Goal: Use online tool/utility: Utilize a website feature to perform a specific function

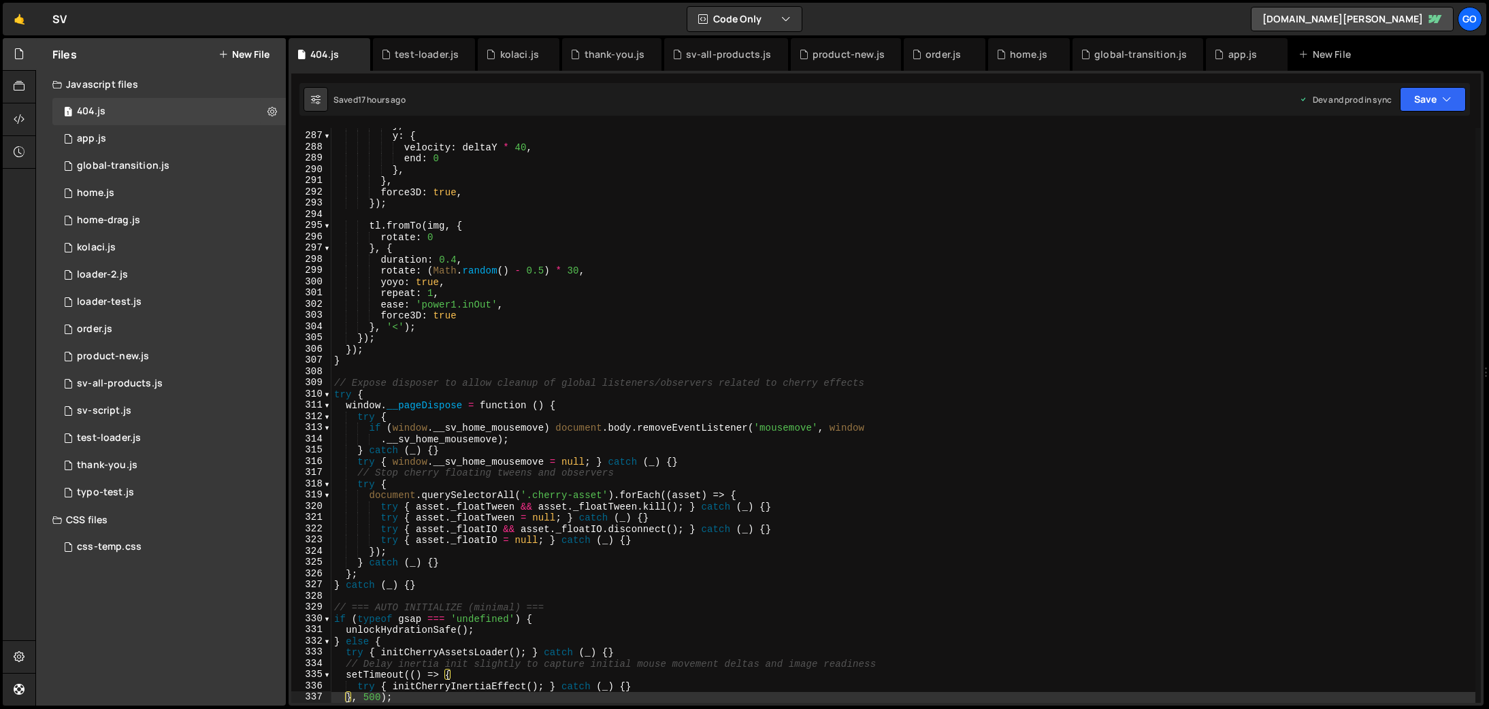
scroll to position [3208, 0]
click at [828, 55] on div "product-new.js" at bounding box center [848, 55] width 72 height 14
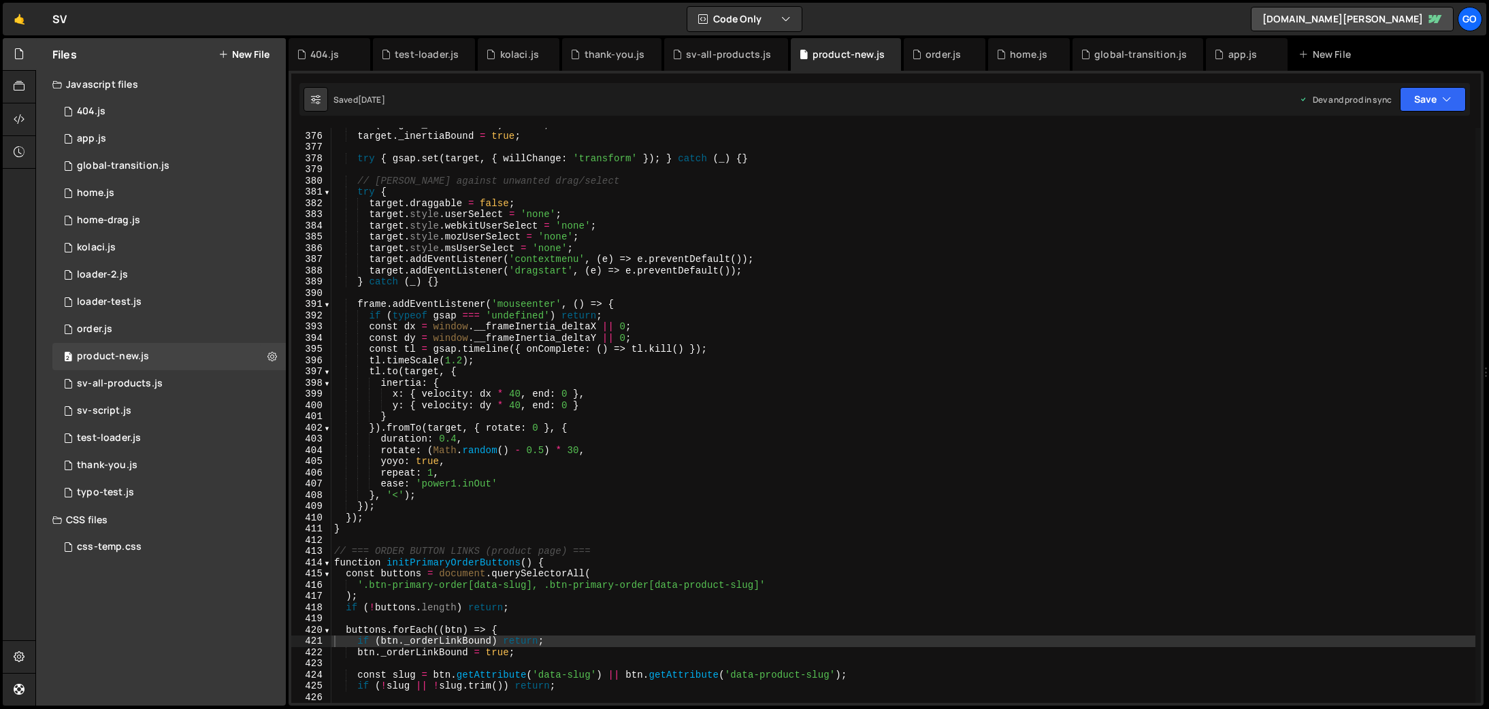
scroll to position [4207, 0]
click at [904, 273] on div "if ( target . _inertiaBound ) return ; target . _inertiaBound = true ; try { gs…" at bounding box center [903, 417] width 1144 height 597
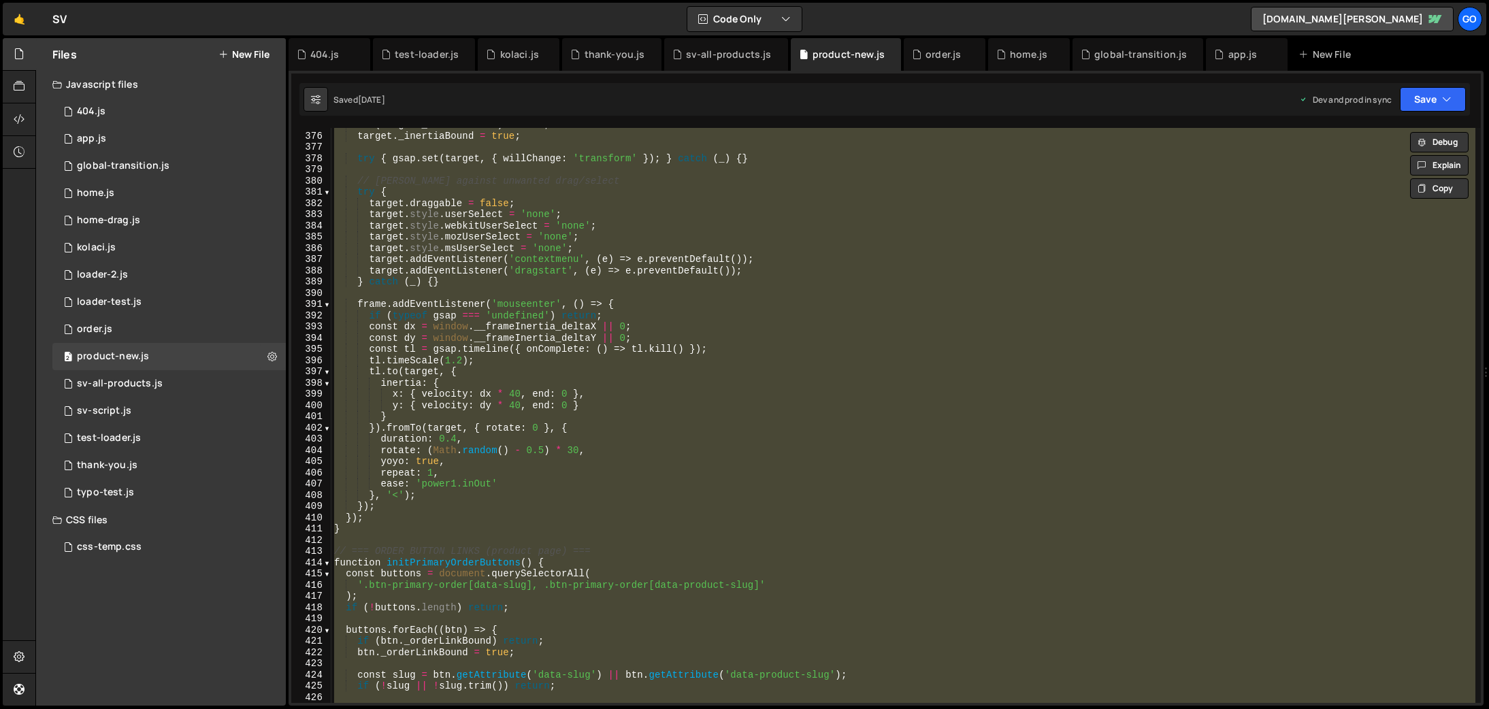
click at [646, 309] on div "if ( target . _inertiaBound ) return ; target . _inertiaBound = true ; try { gs…" at bounding box center [903, 415] width 1144 height 575
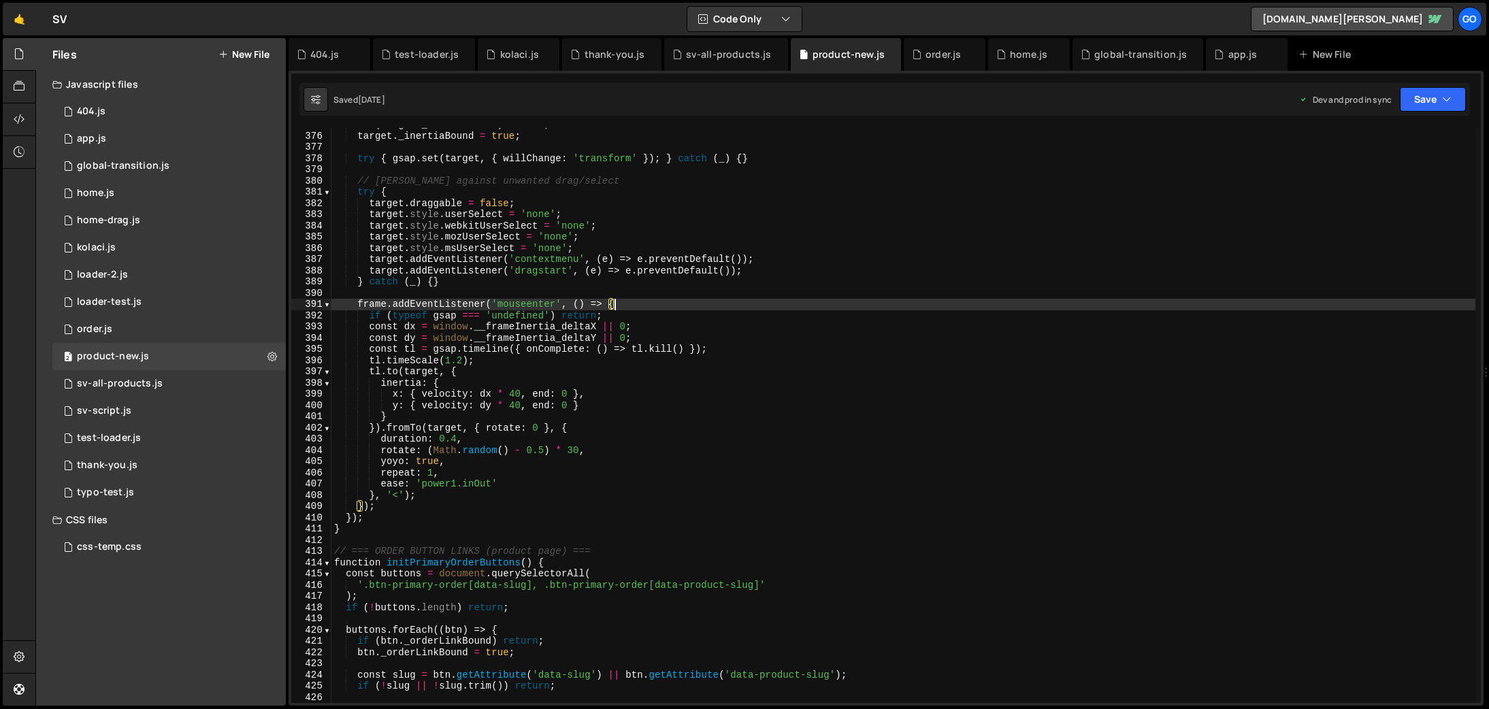
type textarea "console.log('📄 Product-4.js loaded and ready');"
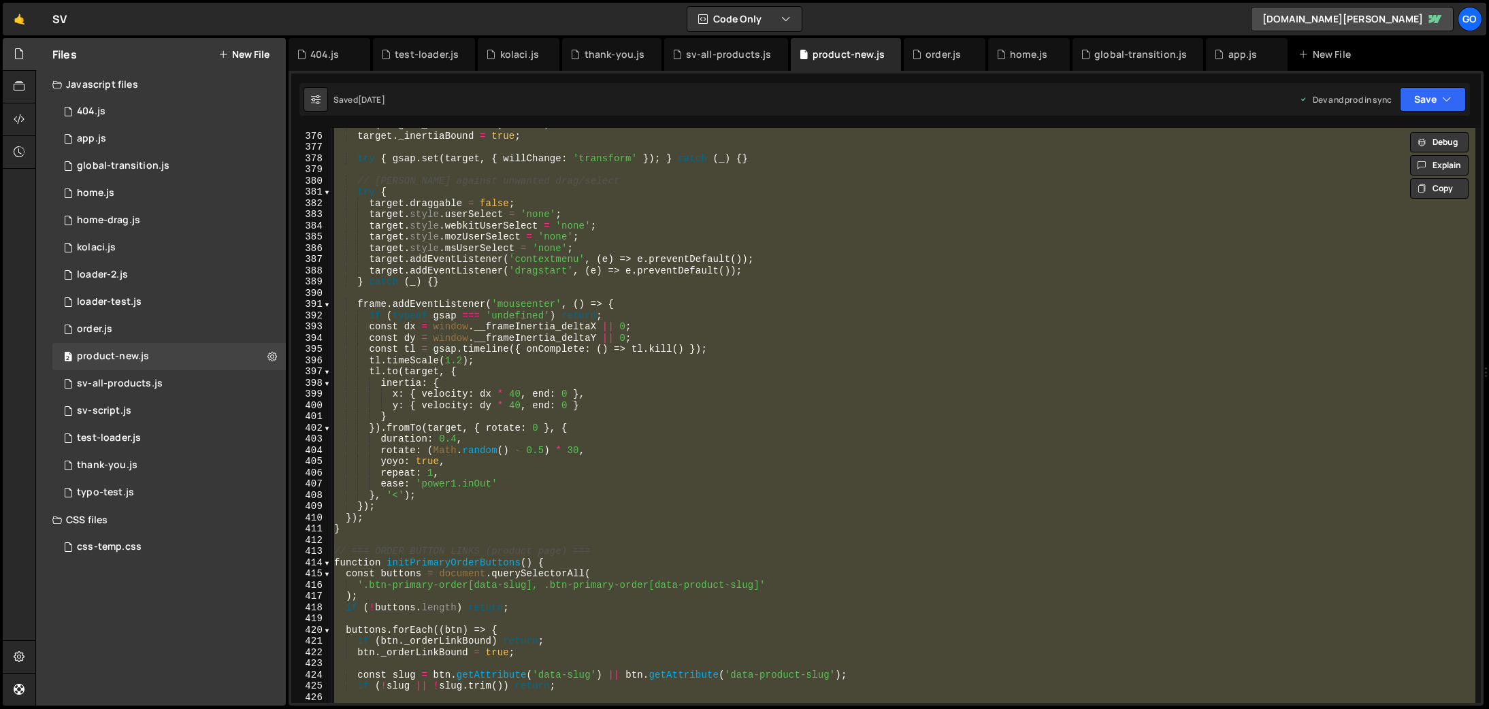
paste textarea
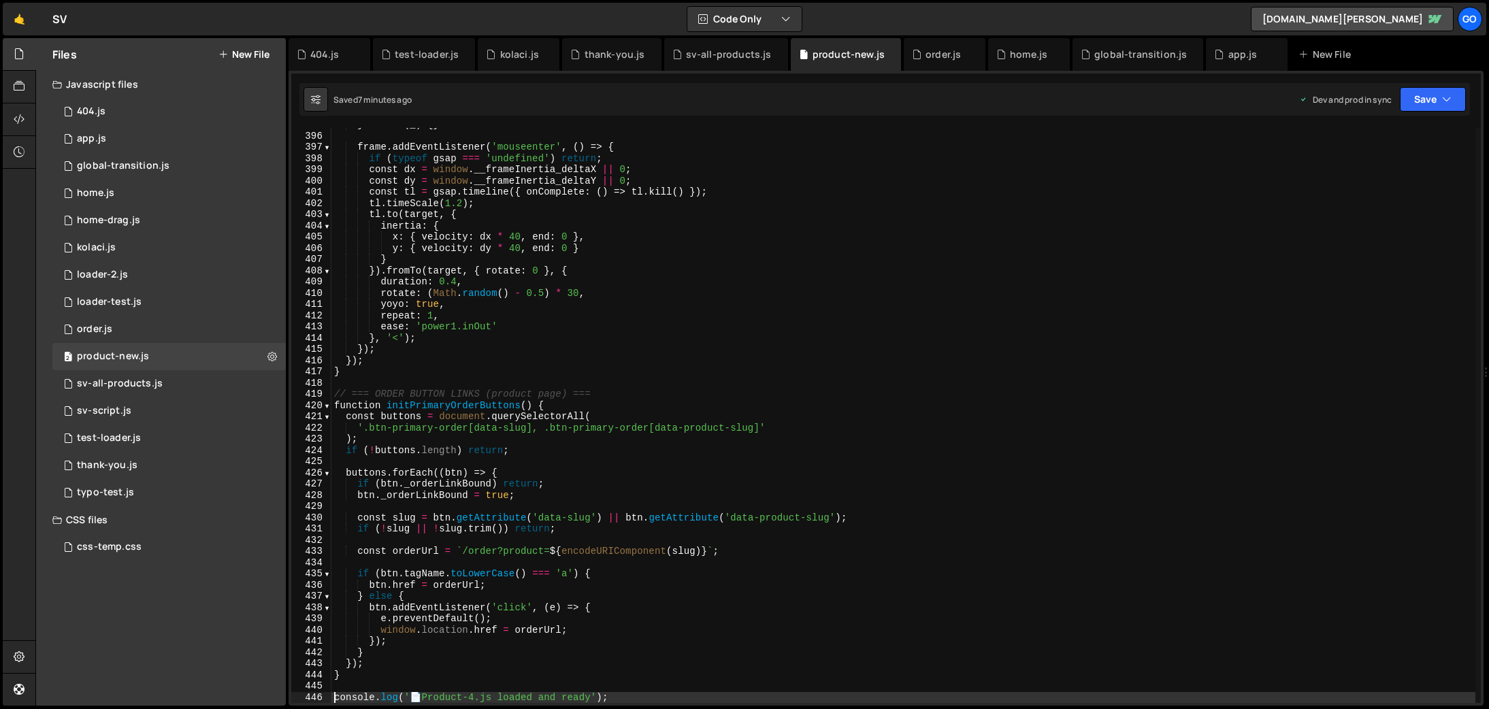
click at [507, 290] on div "} catch ( _ ) { } frame . addEventListener ( 'mouseenter' , ( ) => { if ( typeo…" at bounding box center [903, 417] width 1144 height 597
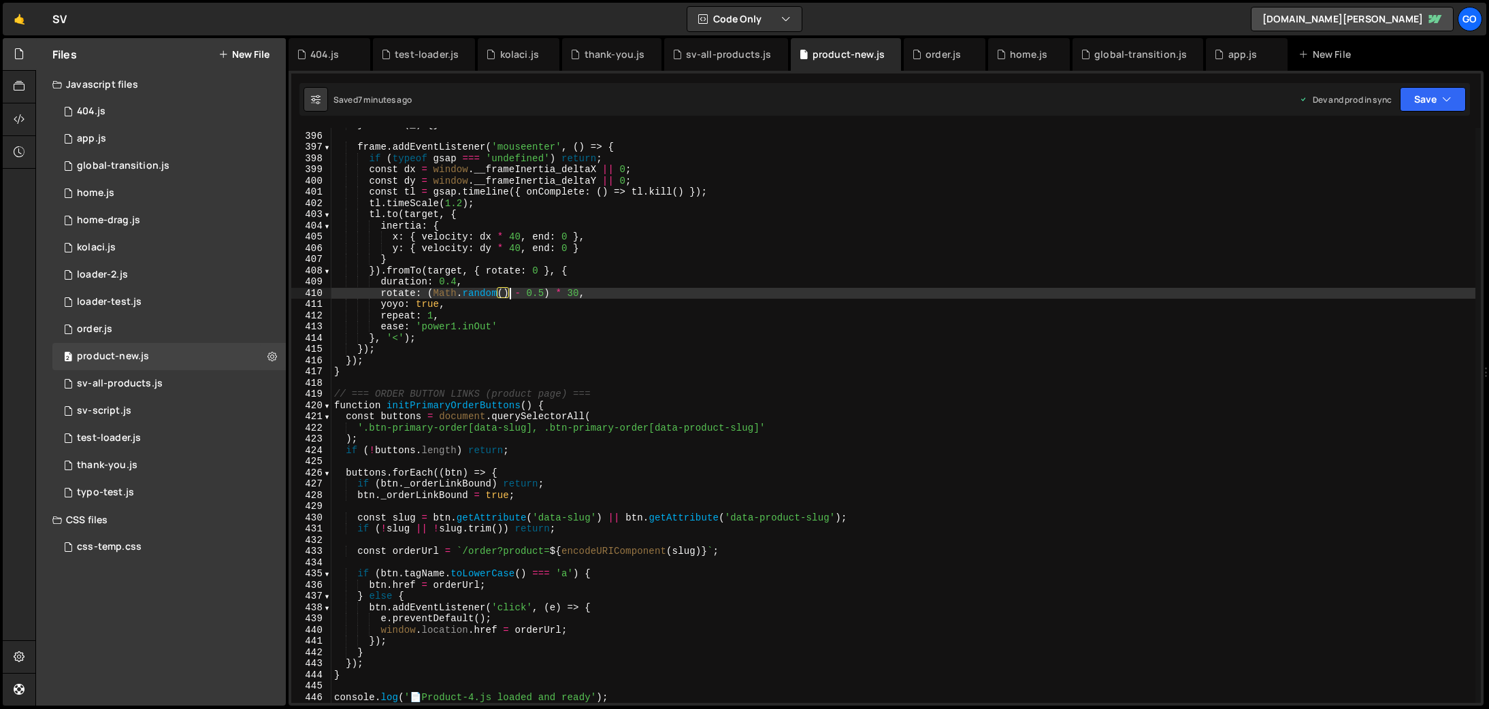
type textarea "console.log('📄 Product-4.js loaded and ready');"
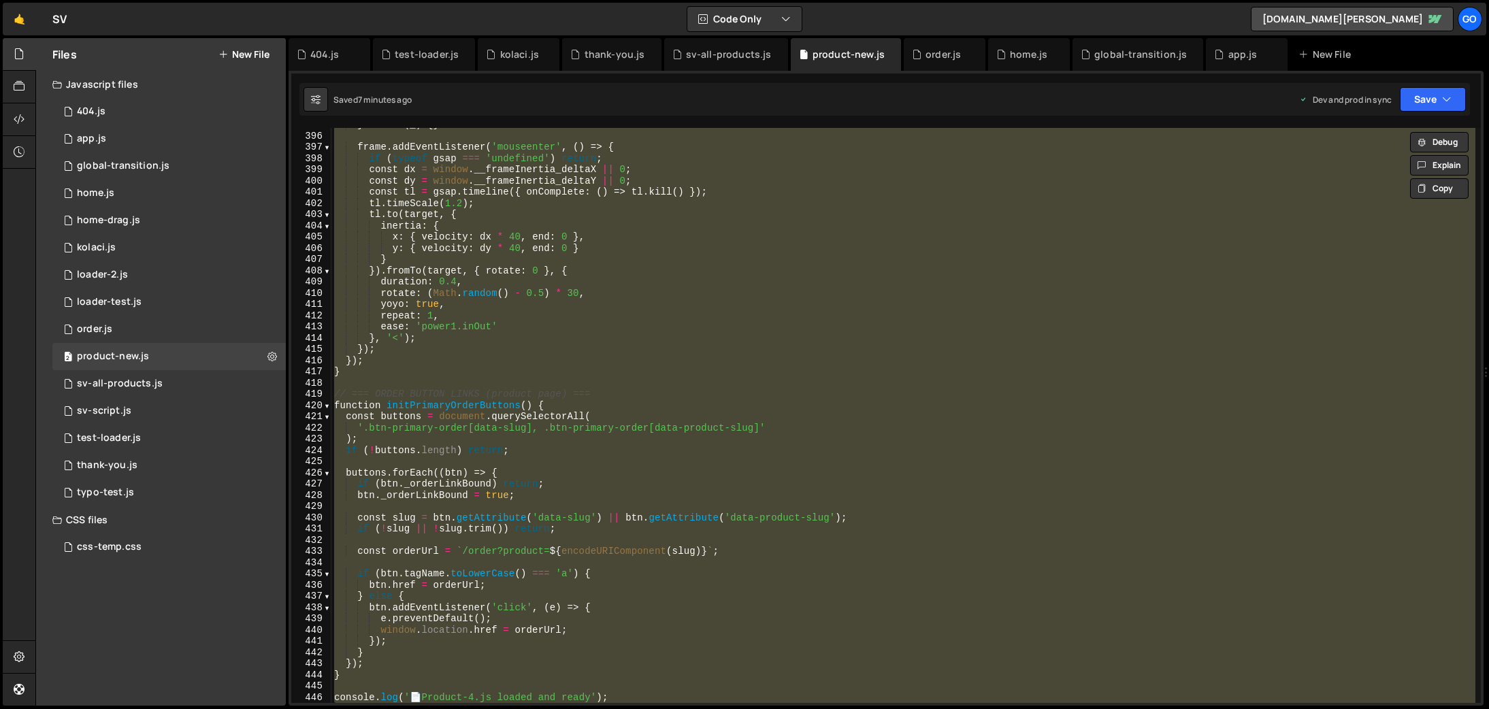
paste textarea
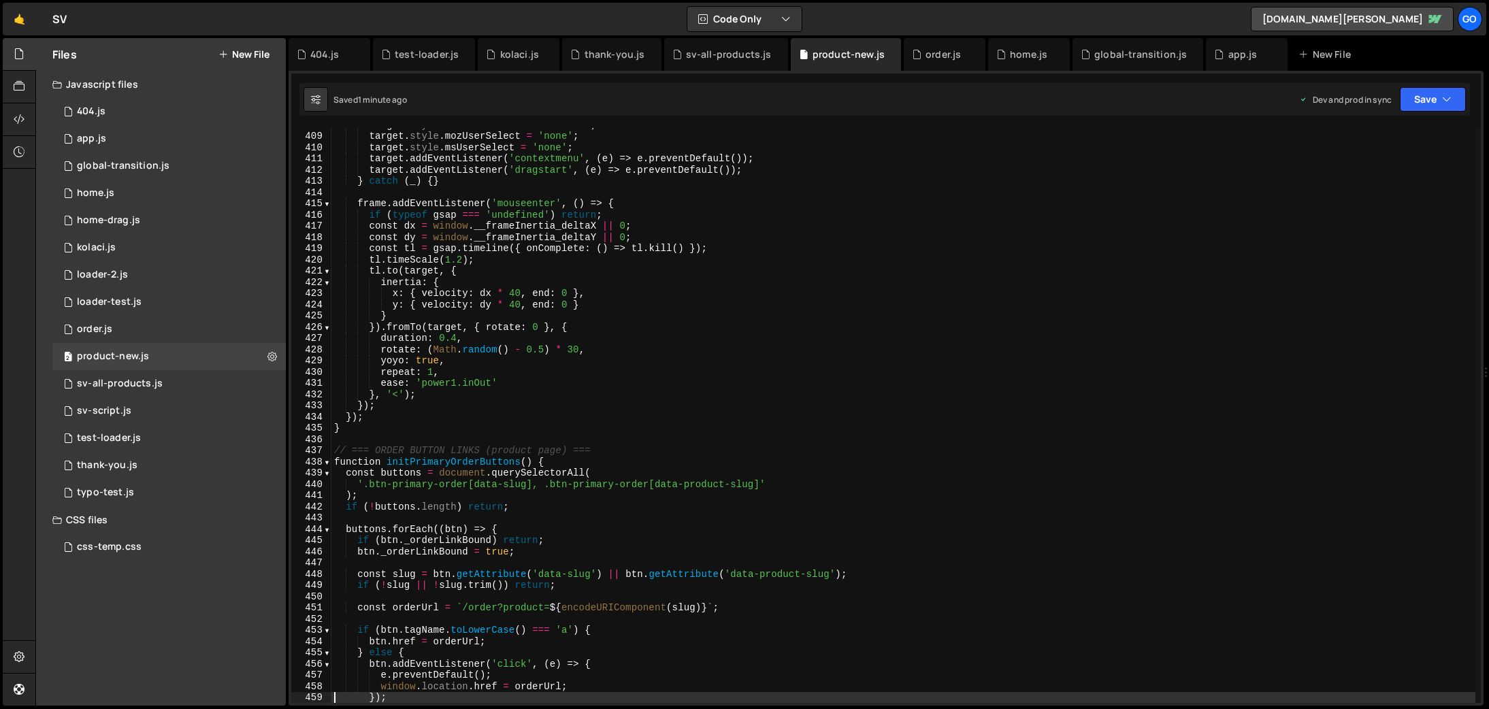
click at [682, 233] on div "target . style . webkitUserSelect = 'none' ; target . style . mozUserSelect = '…" at bounding box center [903, 417] width 1144 height 597
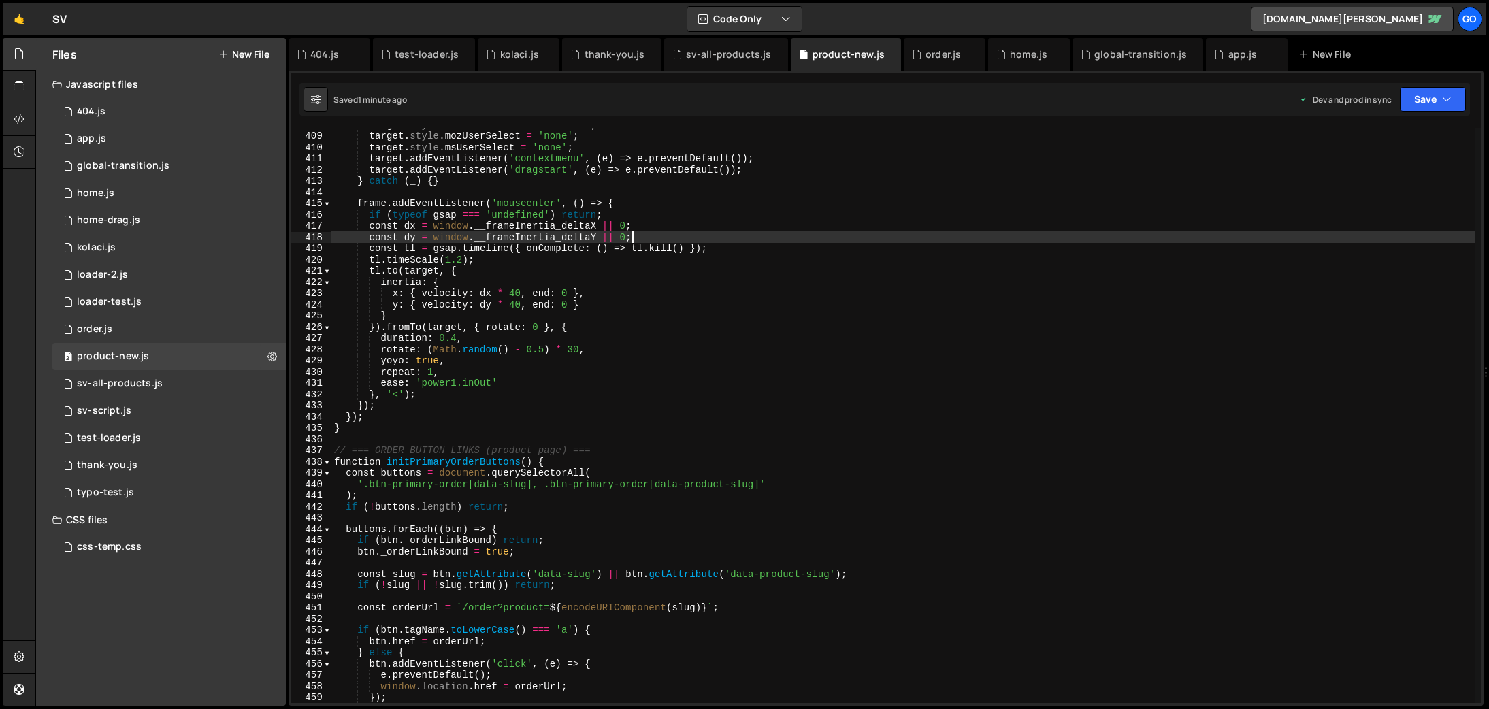
type textarea "console.log('📄 Product-4.js loaded and ready');"
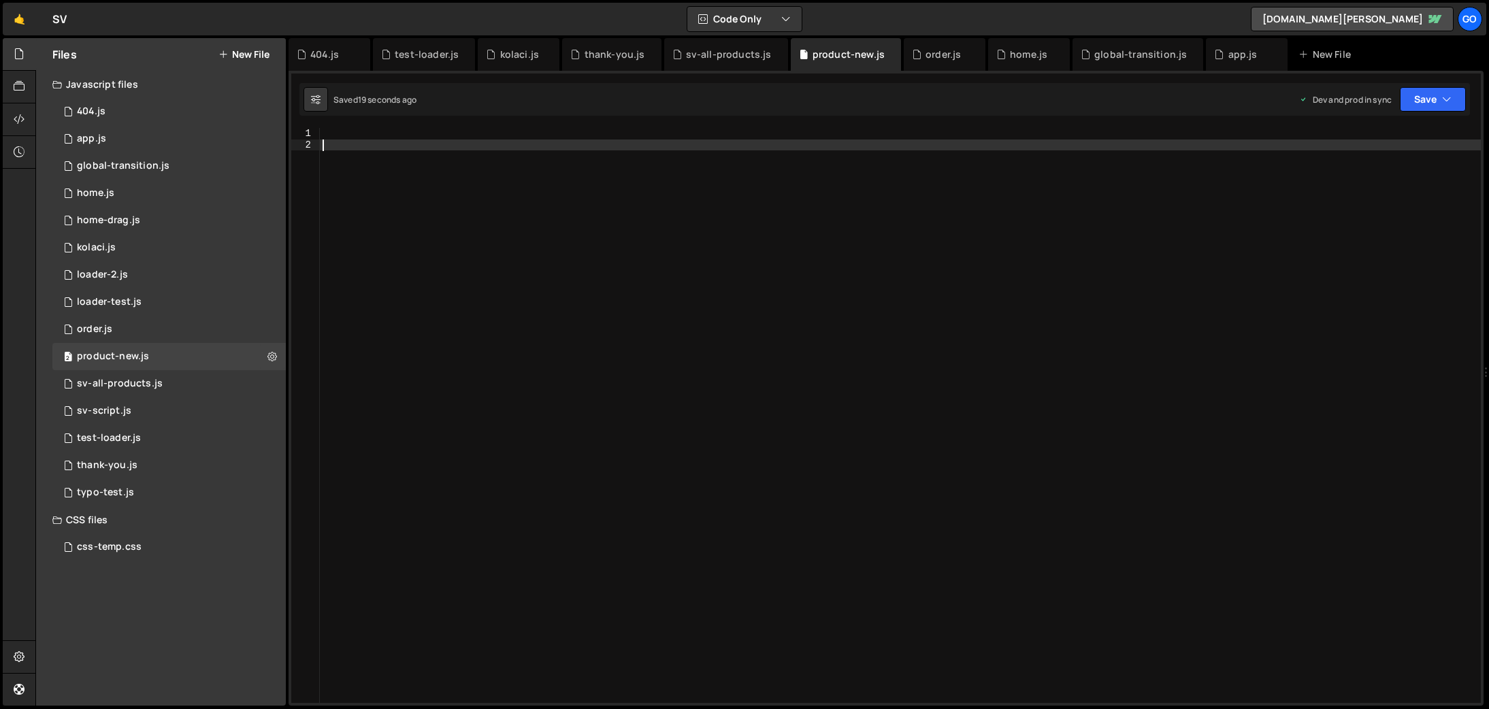
click at [682, 233] on div at bounding box center [900, 426] width 1161 height 597
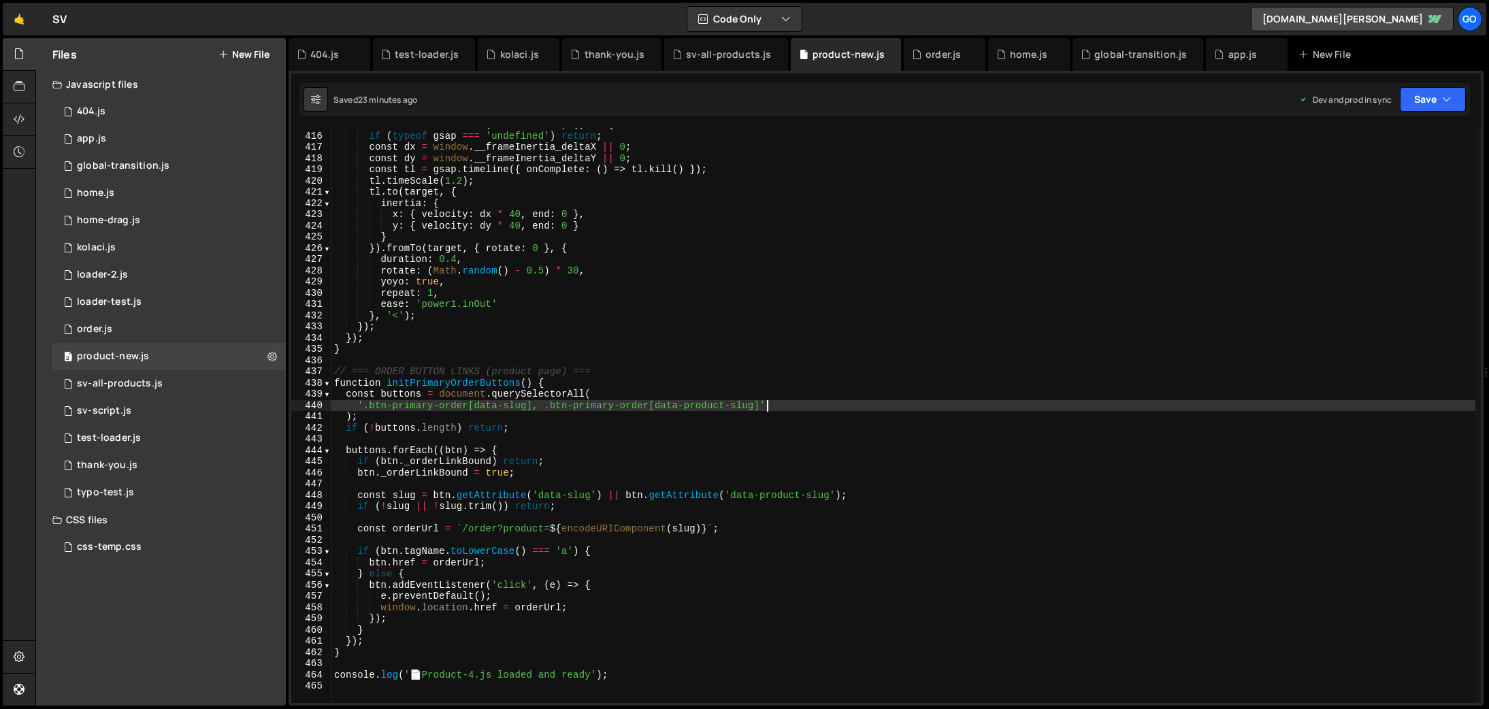
click at [823, 408] on div "frame . addEventListener ( 'mouseenter' , ( ) => { if ( typeof gsap === 'undefi…" at bounding box center [903, 417] width 1144 height 597
type textarea "'.btn-primary-order[data-slug], .btn-primary-order[data-product-slug]'"
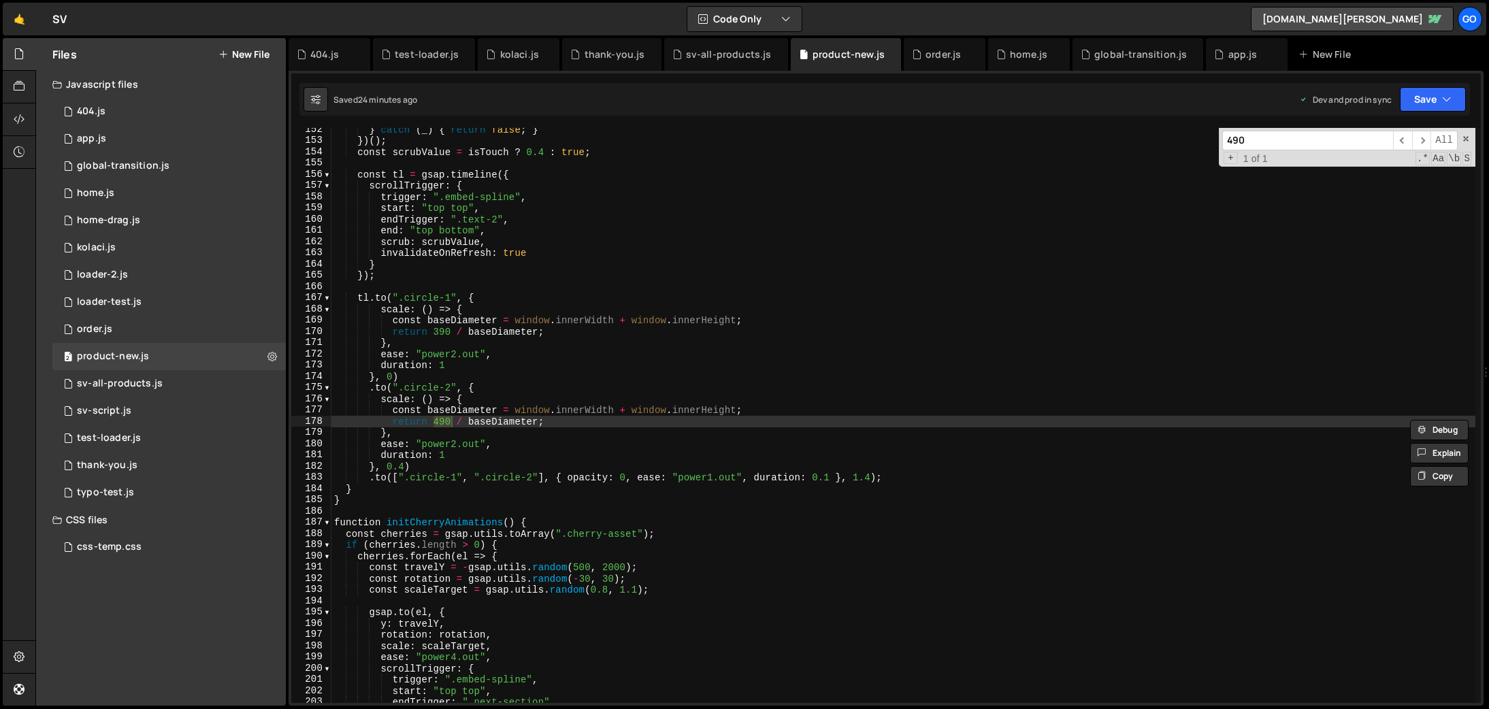
scroll to position [1700, 0]
type input "490"
click at [439, 422] on div "} catch ( _ ) { return false ; } }) ( ) ; const scrubValue = isTouch ? 0.4 : tr…" at bounding box center [903, 415] width 1144 height 575
click at [443, 418] on div "} catch ( _ ) { return false ; } }) ( ) ; const scrubValue = isTouch ? 0.4 : tr…" at bounding box center [903, 420] width 1144 height 597
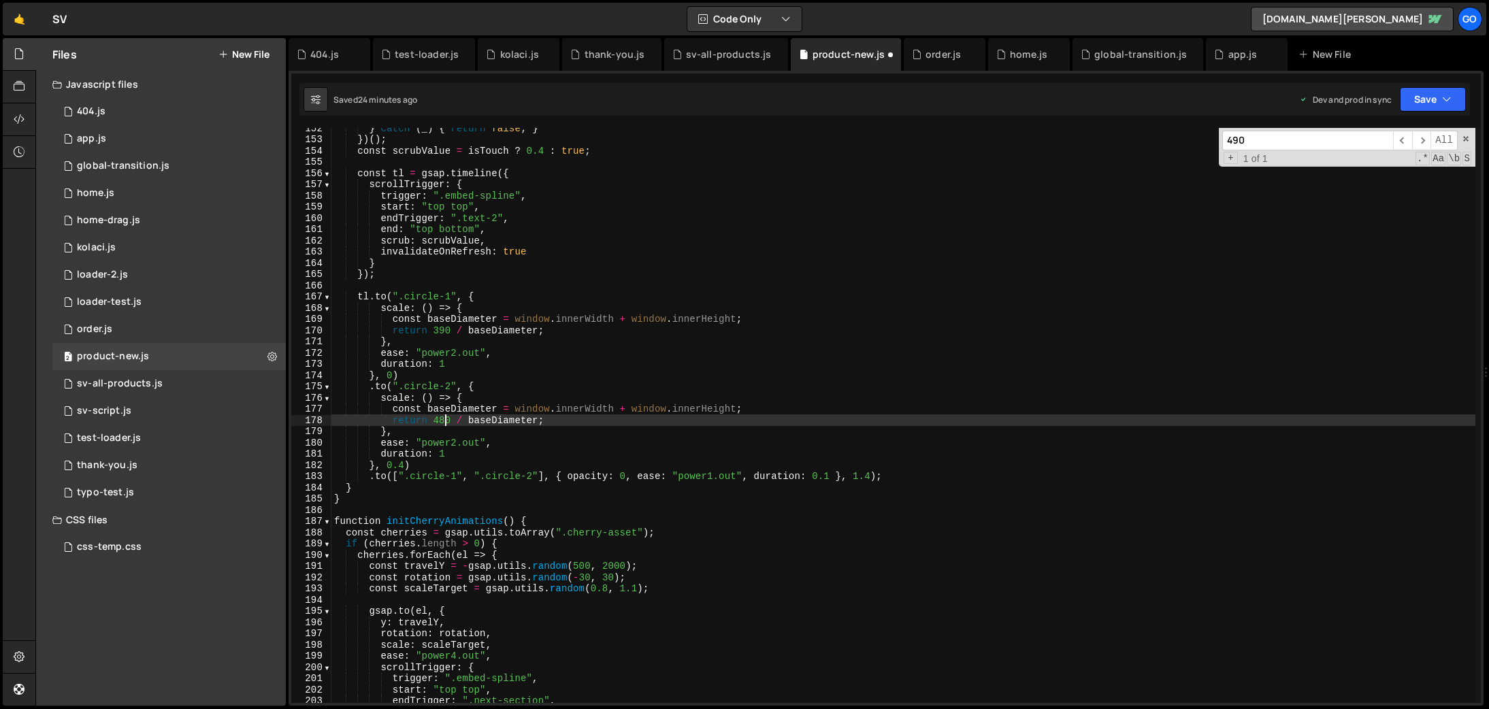
click at [543, 466] on div "} catch ( _ ) { return false ; } }) ( ) ; const scrubValue = isTouch ? 0.4 : tr…" at bounding box center [903, 420] width 1144 height 597
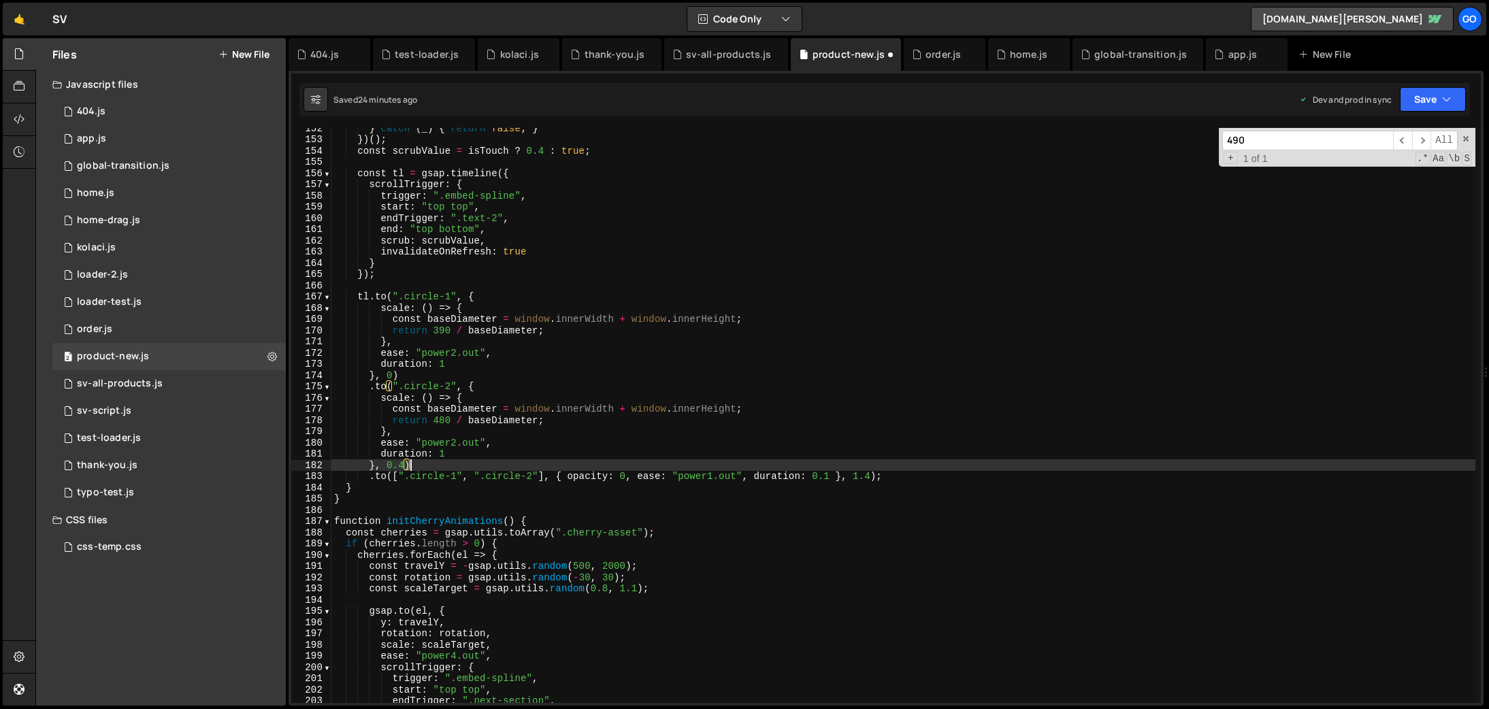
scroll to position [0, 5]
type textarea "console.log('📄 Product-4.js loaded and ready');"
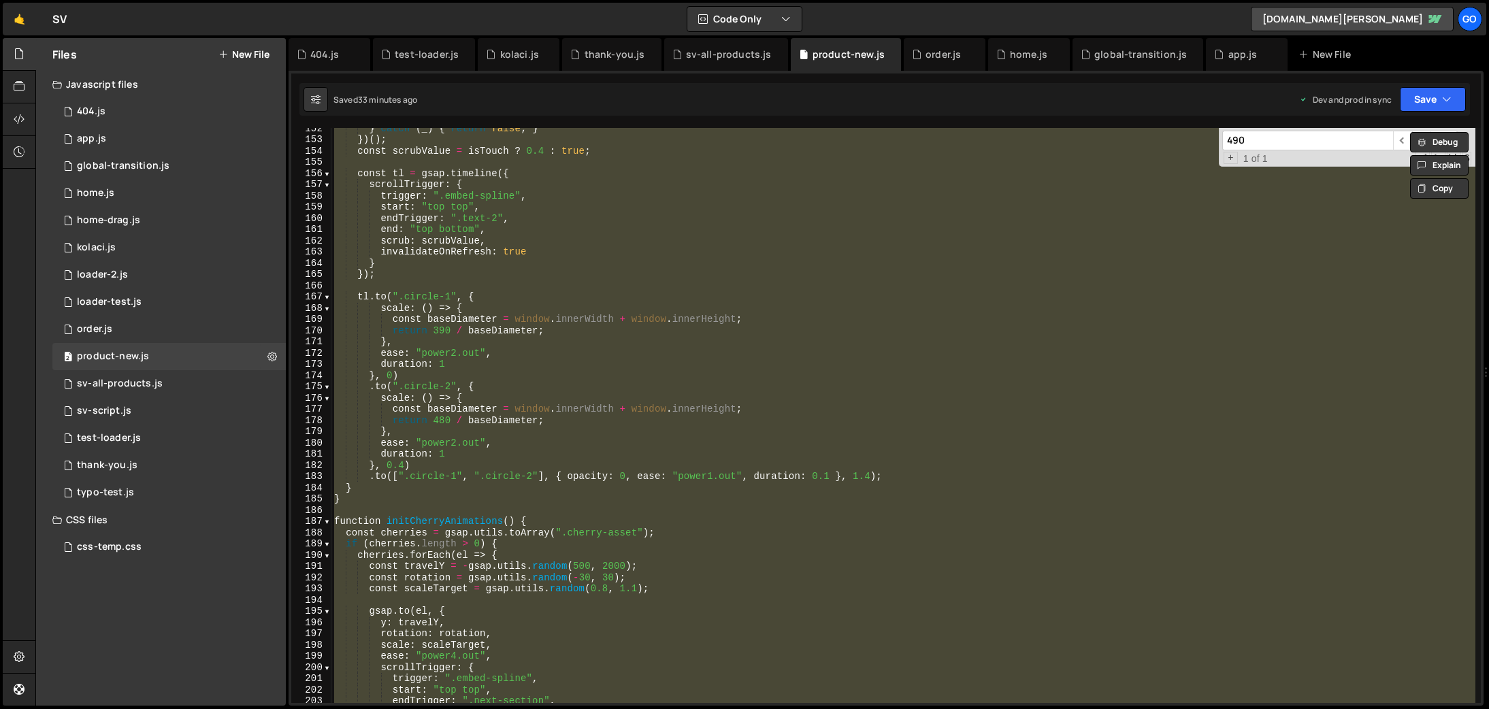
paste textarea
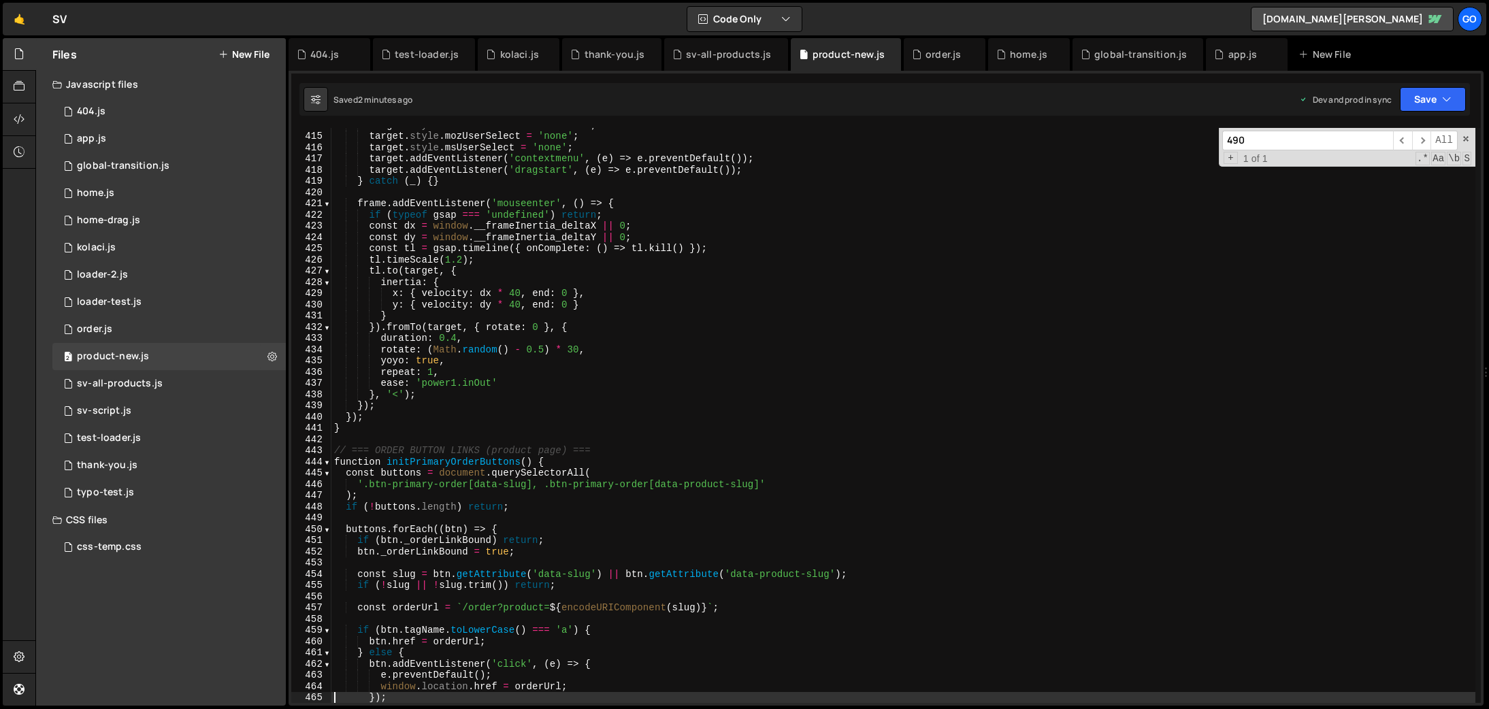
type textarea "console.log('📄 Product-4.js loaded and ready');"
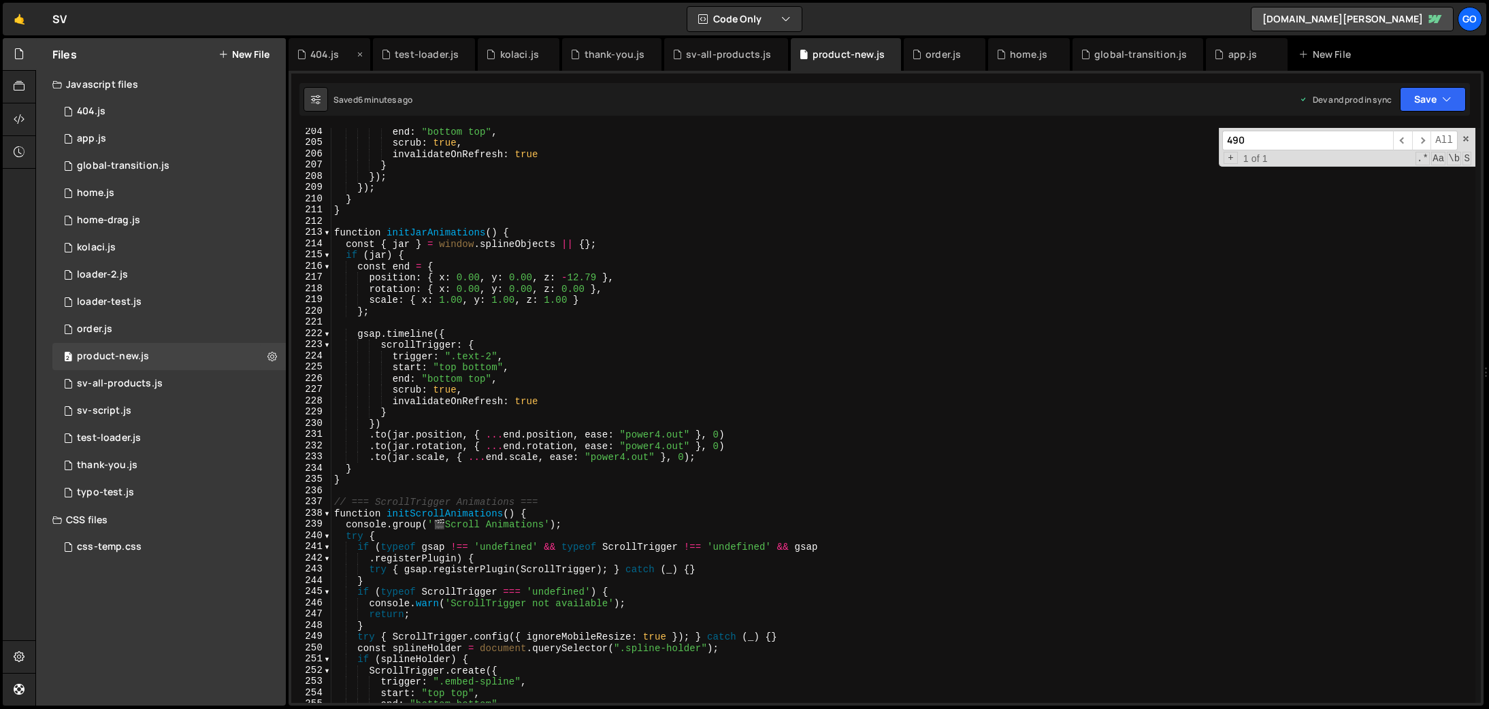
scroll to position [2223, 0]
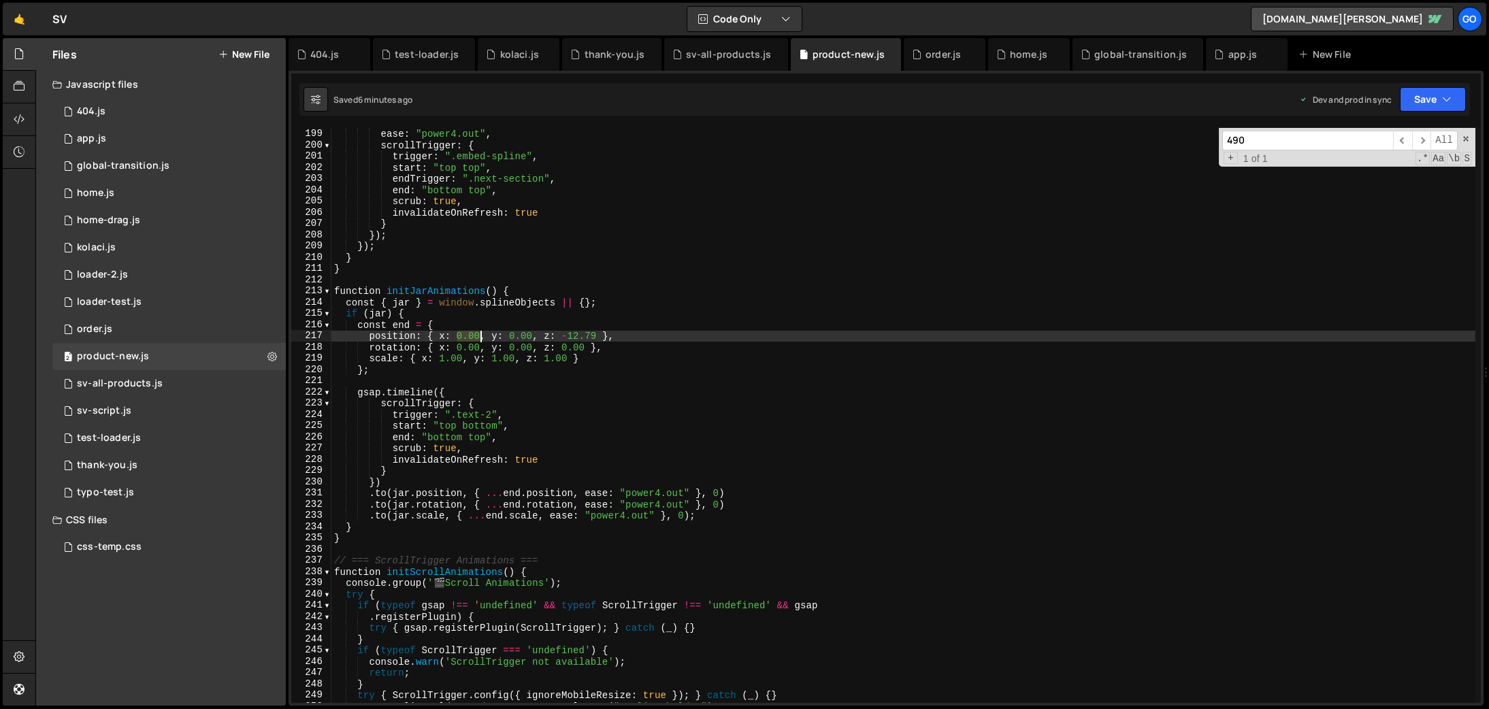
drag, startPoint x: 459, startPoint y: 337, endPoint x: 480, endPoint y: 335, distance: 21.8
click at [480, 335] on div "scale : scaleTarget , ease : "power4.out" , scrollTrigger : { trigger : ".embed…" at bounding box center [903, 415] width 1144 height 597
paste textarea "2"
drag, startPoint x: 460, startPoint y: 337, endPoint x: 471, endPoint y: 335, distance: 11.7
click at [460, 337] on div "scale : scaleTarget , ease : "power4.out" , scrollTrigger : { trigger : ".embed…" at bounding box center [903, 415] width 1144 height 597
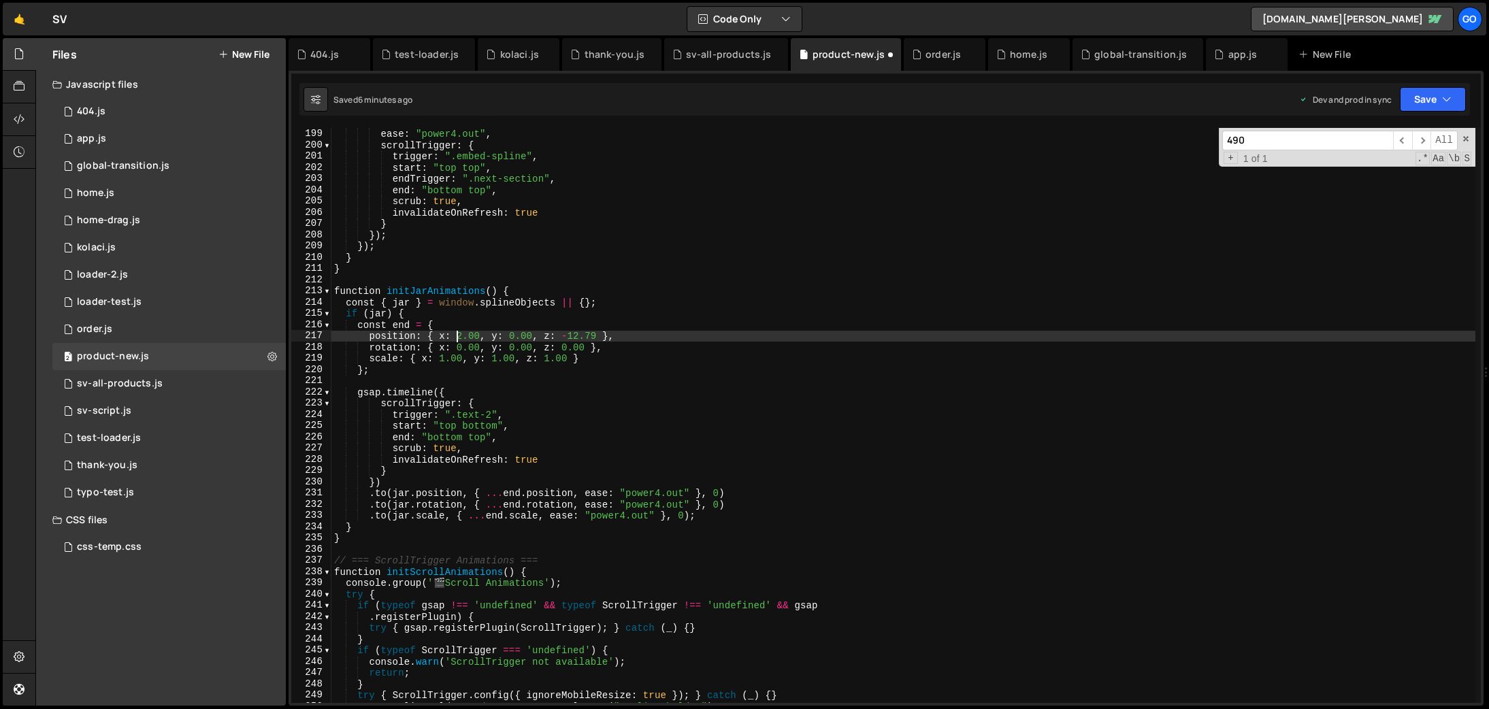
scroll to position [0, 8]
click at [526, 335] on div "scale : scaleTarget , ease : "power4.out" , scrollTrigger : { trigger : ".embed…" at bounding box center [903, 415] width 1144 height 597
drag, startPoint x: 515, startPoint y: 335, endPoint x: 539, endPoint y: 335, distance: 23.8
click at [539, 335] on div "scale : scaleTarget , ease : "power4.out" , scrollTrigger : { trigger : ".embed…" at bounding box center [903, 415] width 1144 height 597
paste textarea "-1"
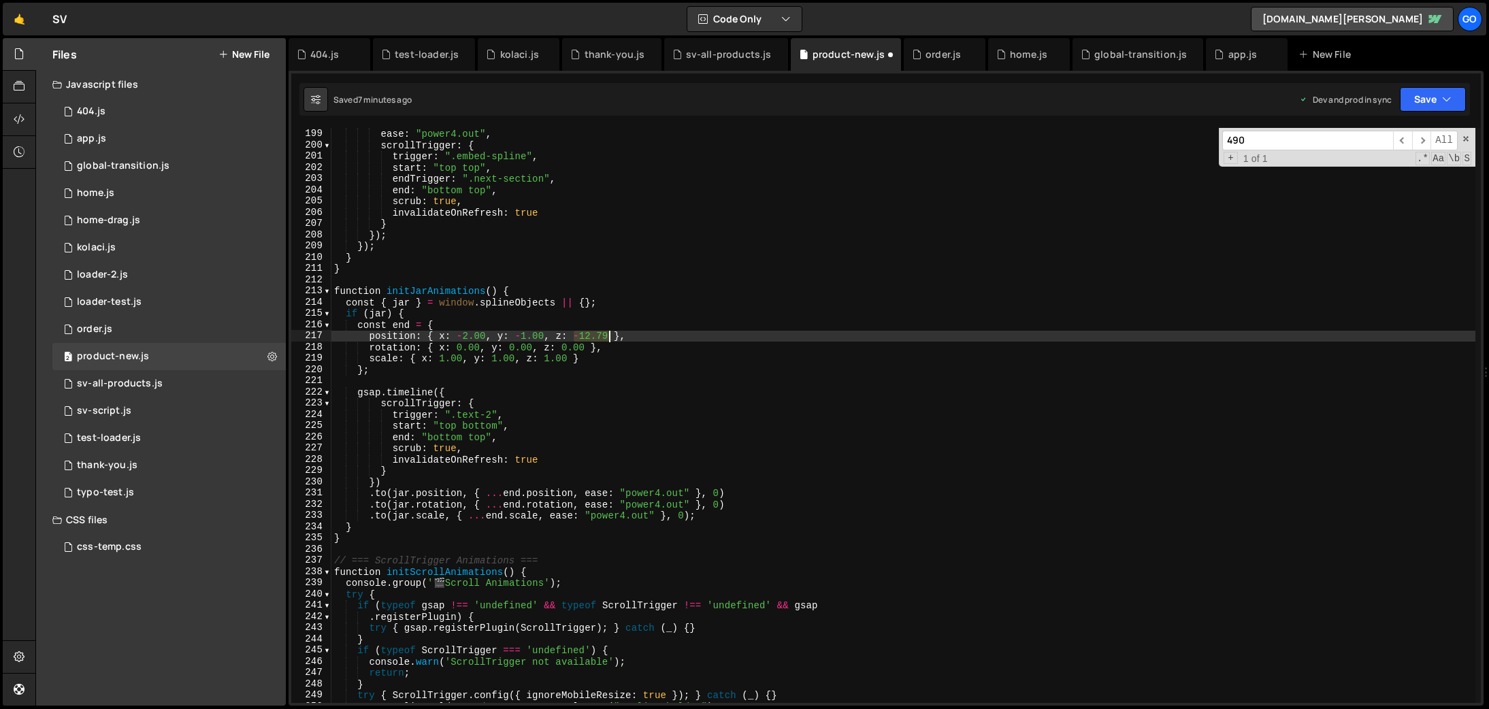
drag, startPoint x: 591, startPoint y: 334, endPoint x: 606, endPoint y: 333, distance: 15.7
click at [606, 333] on div "scale : scaleTarget , ease : "power4.out" , scrollTrigger : { trigger : ".embed…" at bounding box center [903, 415] width 1144 height 597
paste textarea "0.00"
drag, startPoint x: 512, startPoint y: 335, endPoint x: 541, endPoint y: 333, distance: 28.6
click at [541, 333] on div "scale : scaleTarget , ease : "power4.out" , scrollTrigger : { trigger : ".embed…" at bounding box center [903, 415] width 1144 height 597
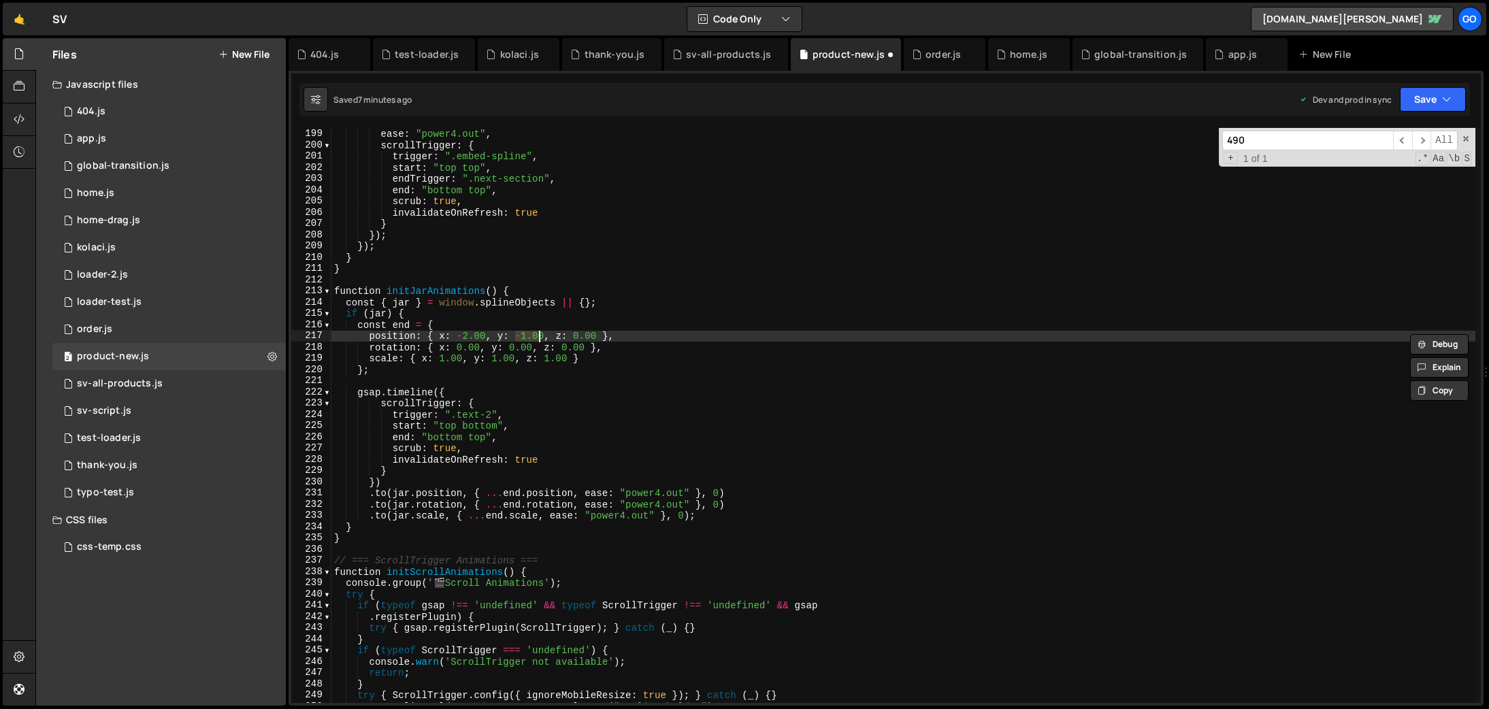
paste textarea "288.00,"
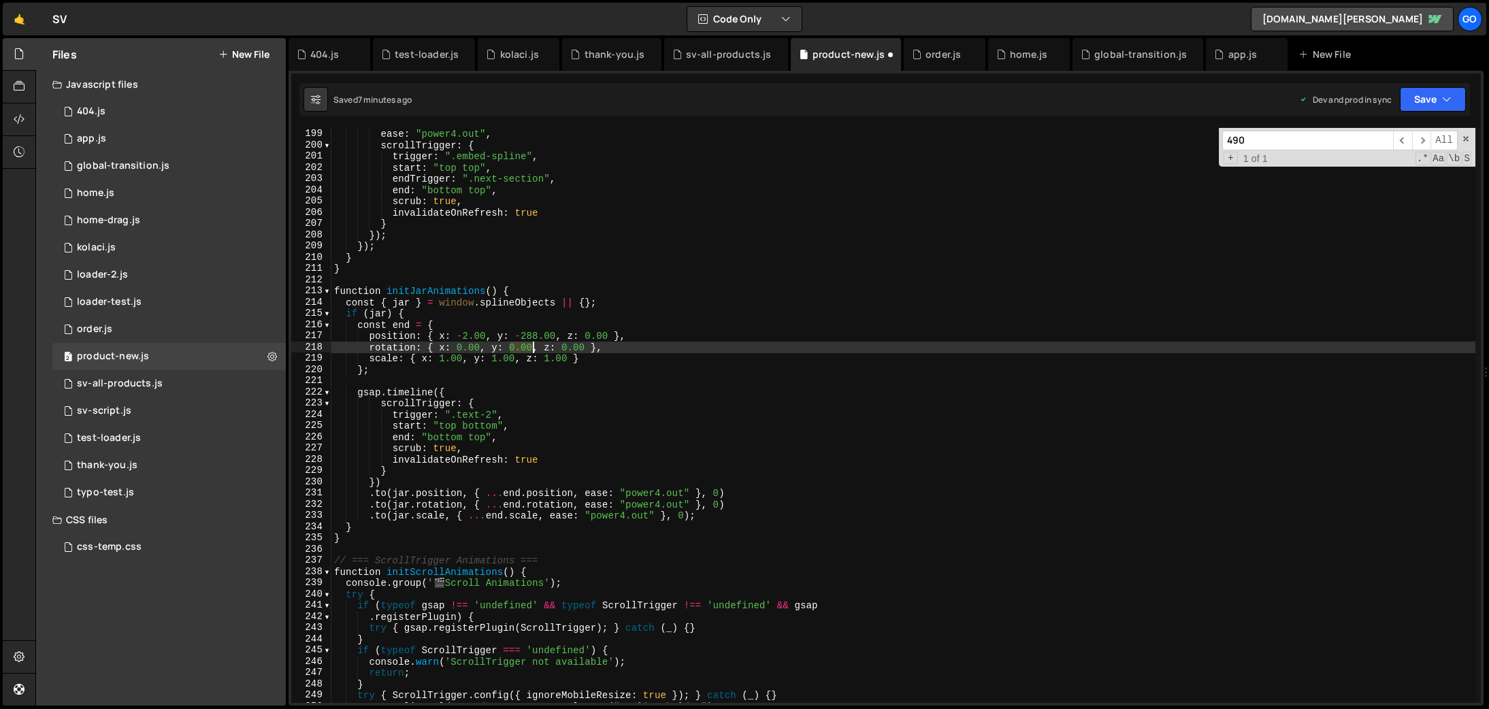
drag, startPoint x: 510, startPoint y: 350, endPoint x: 531, endPoint y: 347, distance: 22.0
click at [531, 347] on div "scale : scaleTarget , ease : "power4.out" , scrollTrigger : { trigger : ".embed…" at bounding box center [903, 415] width 1144 height 597
paste textarea "3"
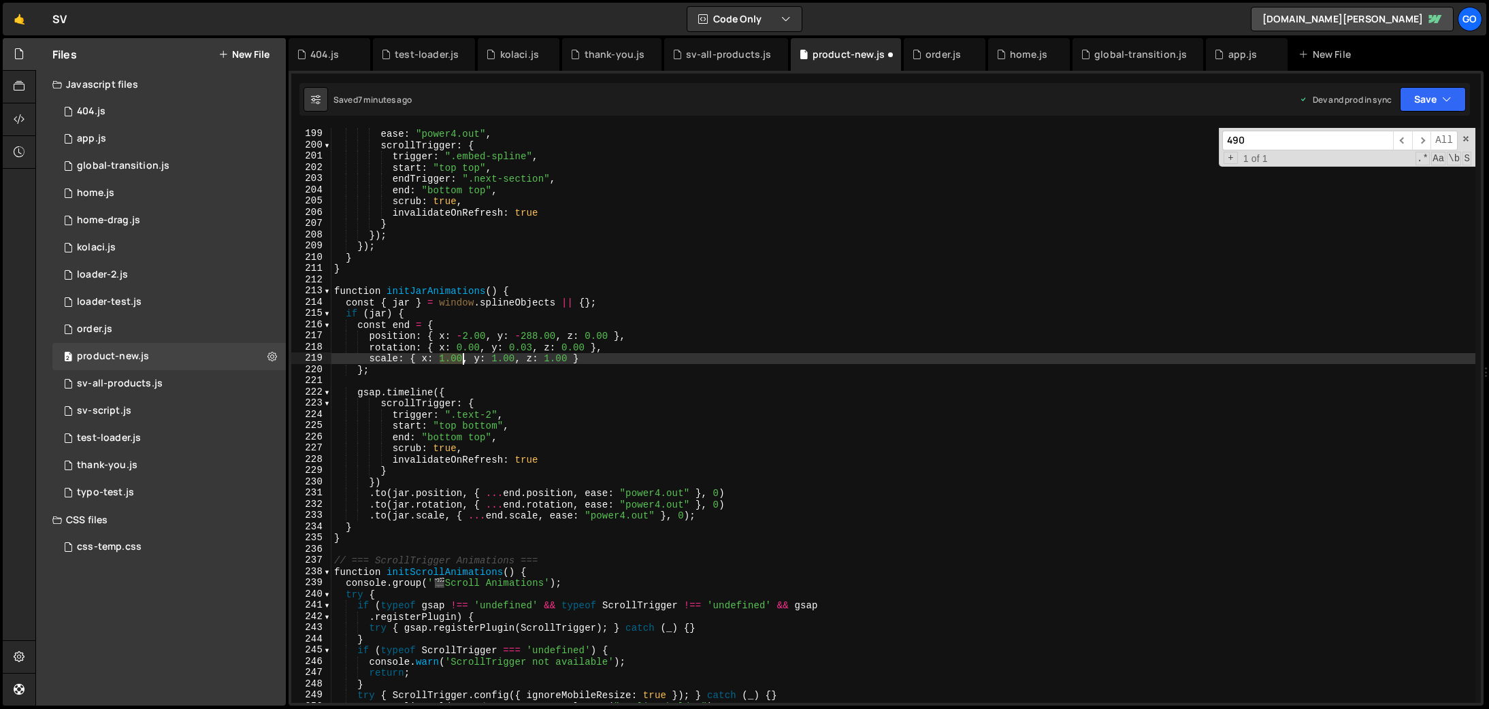
drag, startPoint x: 439, startPoint y: 362, endPoint x: 461, endPoint y: 360, distance: 22.5
click at [461, 360] on div "scale : scaleTarget , ease : "power4.out" , scrollTrigger : { trigger : ".embed…" at bounding box center [903, 415] width 1144 height 597
paste textarea "21.83"
drag, startPoint x: 496, startPoint y: 360, endPoint x: 520, endPoint y: 357, distance: 24.6
click at [520, 357] on div "scale : scaleTarget , ease : "power4.out" , scrollTrigger : { trigger : ".embed…" at bounding box center [903, 415] width 1144 height 597
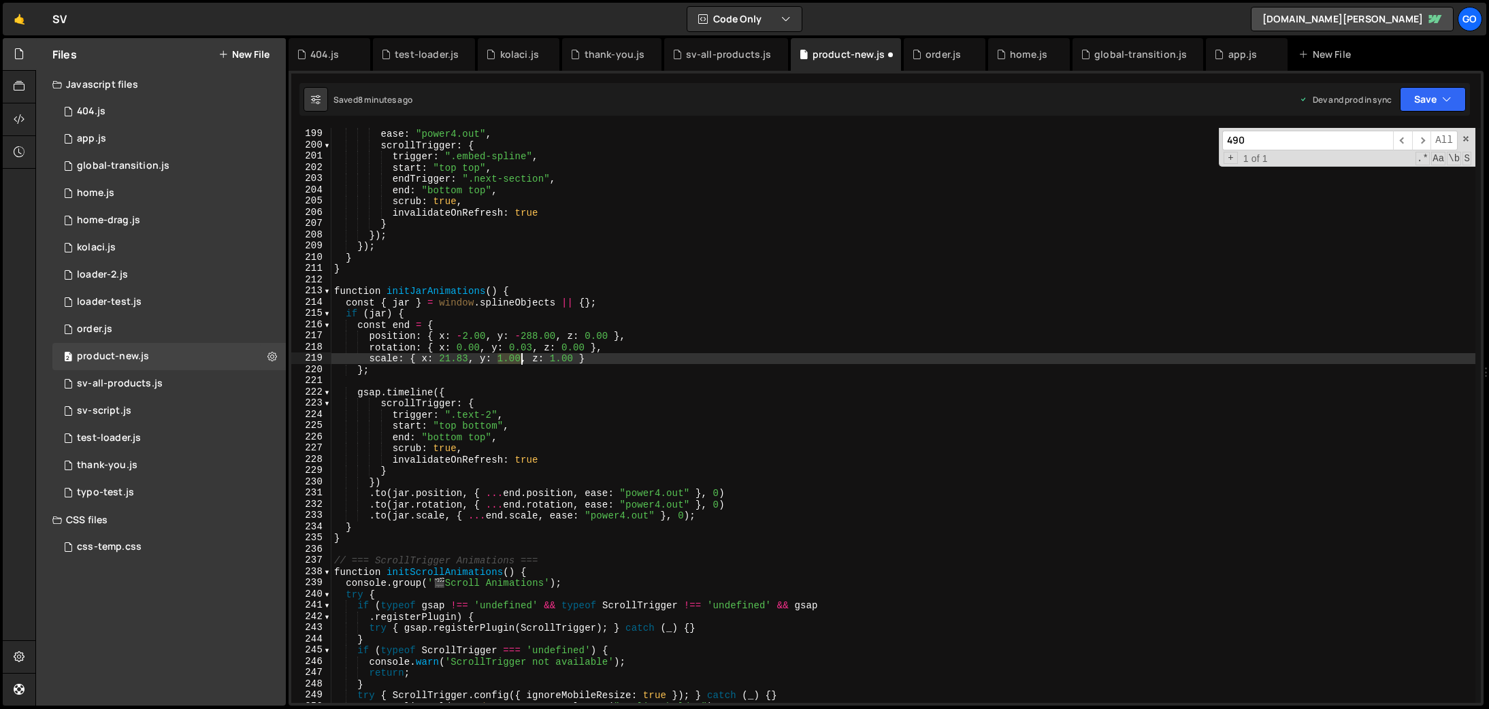
paste textarea "21.83"
drag, startPoint x: 558, startPoint y: 359, endPoint x: 577, endPoint y: 357, distance: 19.1
click at [577, 357] on div "scale : scaleTarget , ease : "power4.out" , scrollTrigger : { trigger : ".embed…" at bounding box center [903, 415] width 1144 height 597
paste textarea "21.83"
type textarea "console.log('📄 Product-4.js loaded and ready');"
